Goal: Find specific page/section

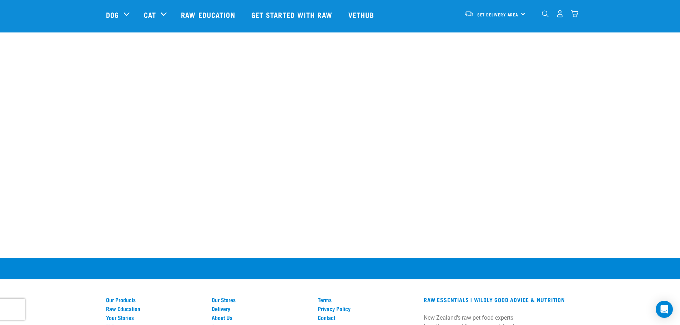
scroll to position [455, 0]
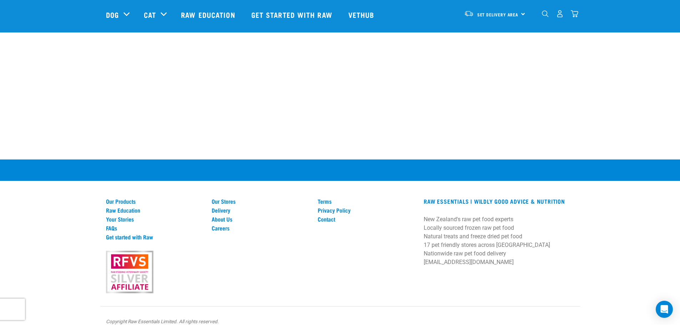
click at [325, 213] on div "Terms Privacy Policy Contact" at bounding box center [366, 245] width 106 height 95
click at [328, 216] on link "Contact" at bounding box center [366, 219] width 97 height 6
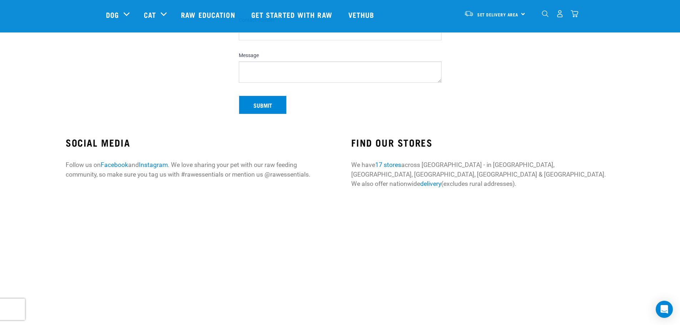
scroll to position [143, 0]
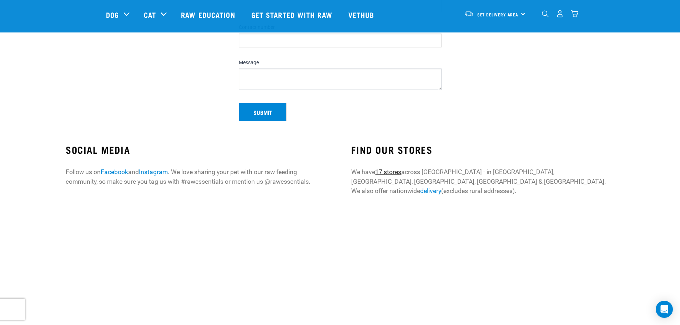
click at [396, 174] on link "17 stores" at bounding box center [388, 171] width 26 height 7
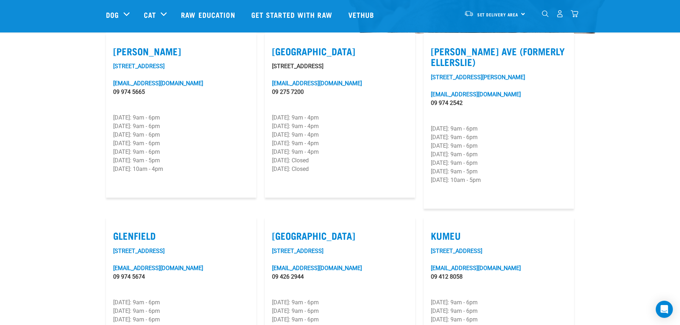
scroll to position [107, 0]
